Goal: Transaction & Acquisition: Purchase product/service

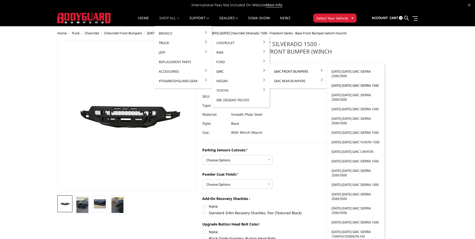
click at [356, 84] on link "[DATE]-[DATE] GMC Sierra 1500" at bounding box center [356, 86] width 54 height 10
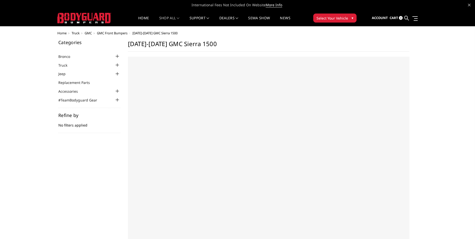
select select "US"
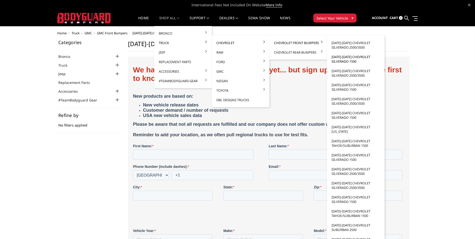
click at [353, 61] on link "[DATE]-[DATE] Chevrolet Silverado 1500" at bounding box center [356, 59] width 54 height 14
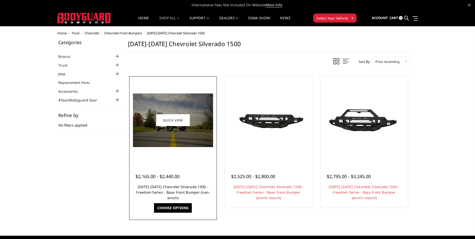
click at [165, 186] on link "[DATE]-[DATE] Chevrolet Silverado 1500 - Freedom Series - Base Front Bumper (no…" at bounding box center [173, 192] width 74 height 16
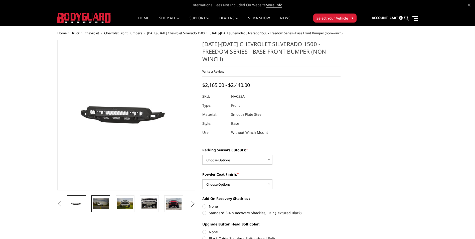
click at [106, 203] on img at bounding box center [101, 203] width 16 height 11
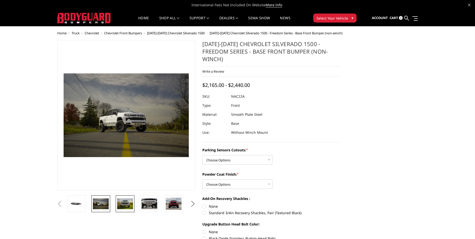
click at [124, 202] on img at bounding box center [125, 203] width 16 height 11
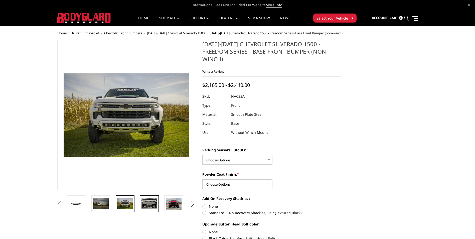
click at [143, 200] on img at bounding box center [150, 203] width 16 height 11
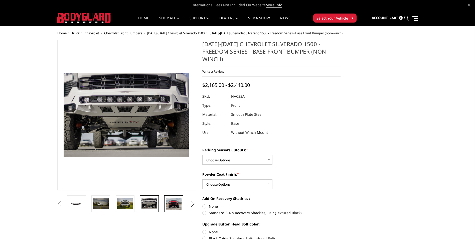
click at [170, 209] on img at bounding box center [174, 204] width 16 height 13
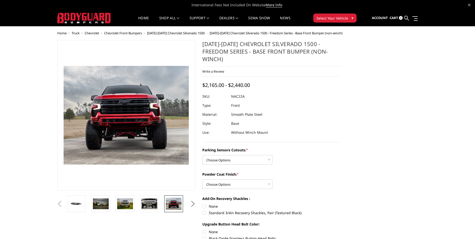
click at [178, 33] on span "[DATE]-[DATE] Chevrolet Silverado 1500" at bounding box center [176, 33] width 58 height 5
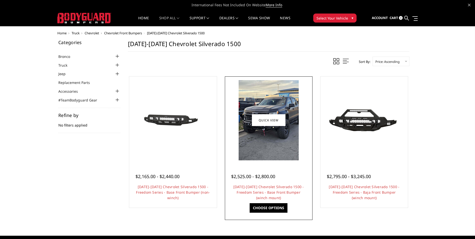
click at [279, 130] on img at bounding box center [269, 120] width 60 height 80
